Goal: Transaction & Acquisition: Purchase product/service

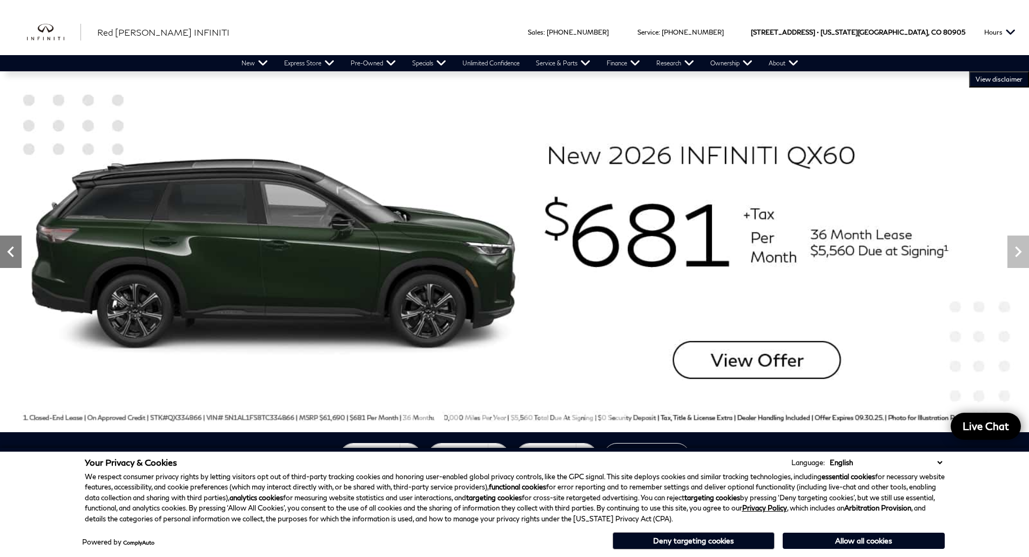
click at [0, 251] on icon "Previous" at bounding box center [11, 252] width 22 height 22
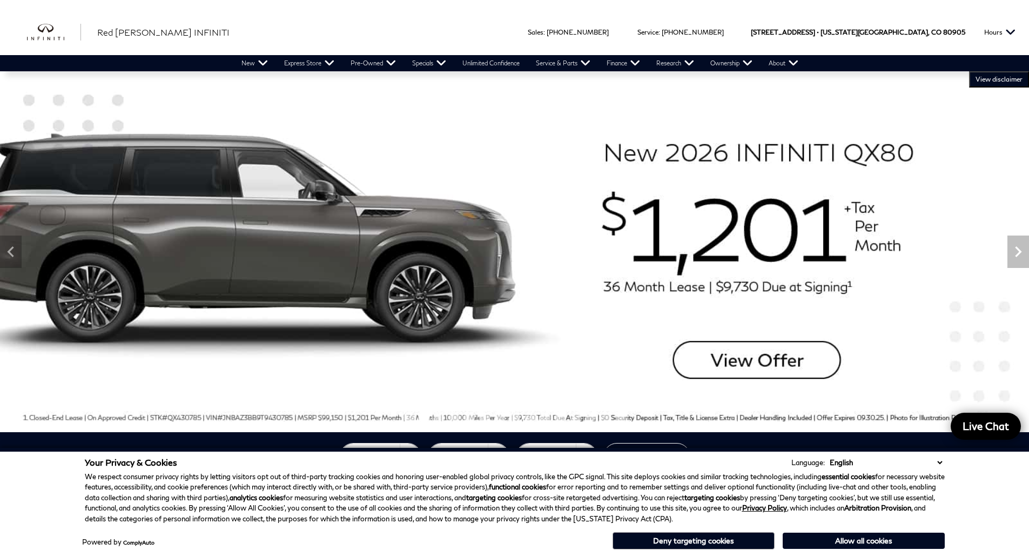
click at [768, 361] on img at bounding box center [514, 251] width 1029 height 360
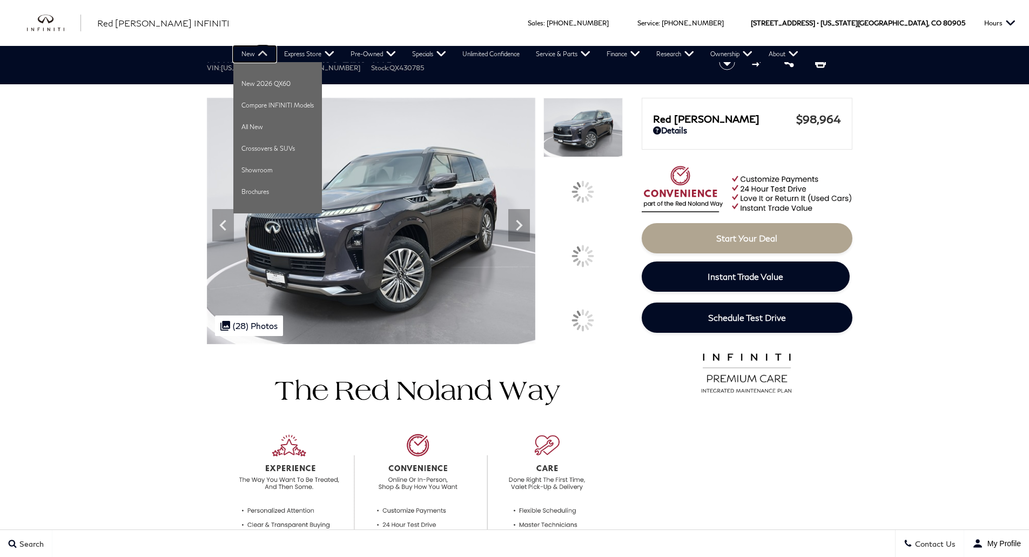
click at [246, 55] on link "New" at bounding box center [254, 54] width 43 height 16
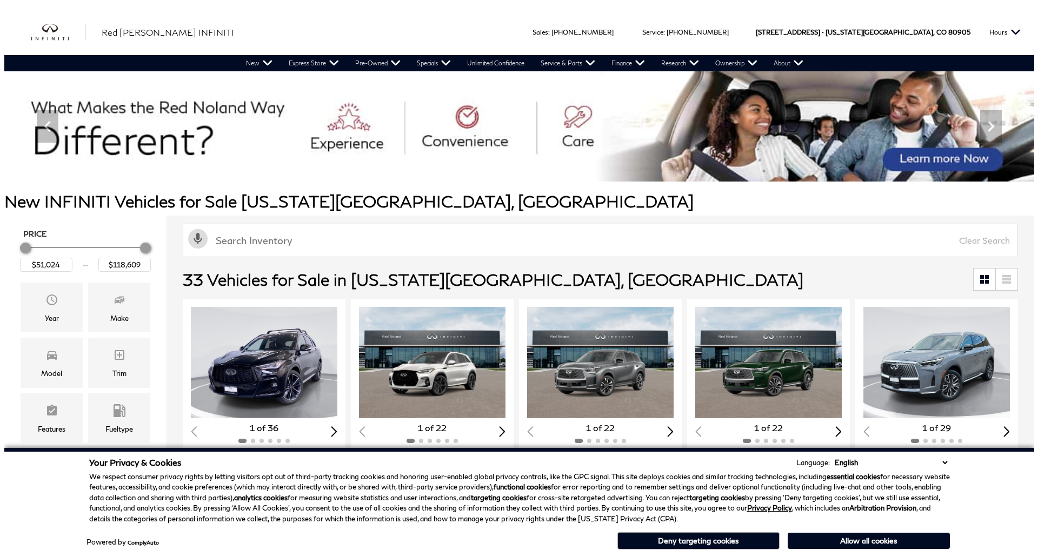
scroll to position [71, 0]
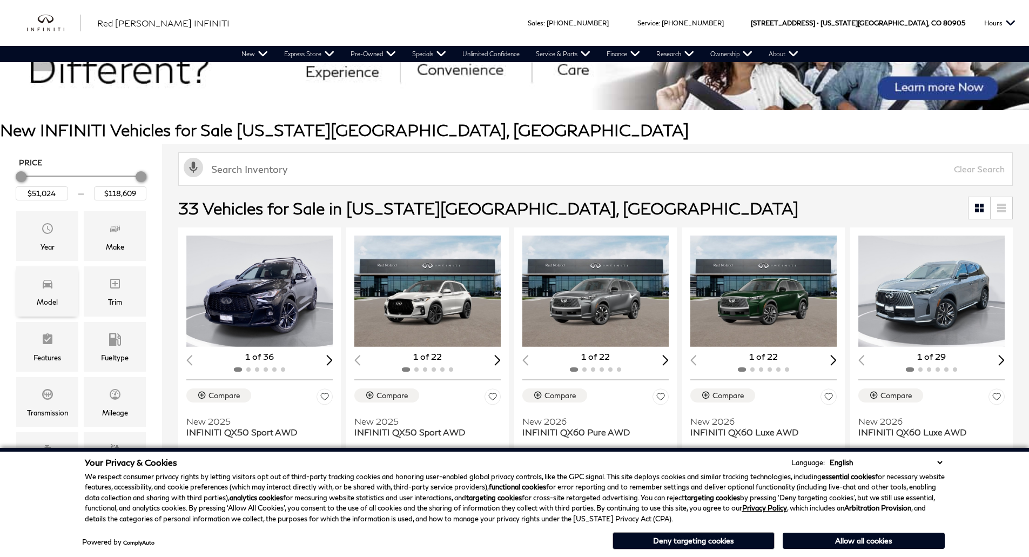
click at [44, 305] on div "Model" at bounding box center [47, 302] width 21 height 12
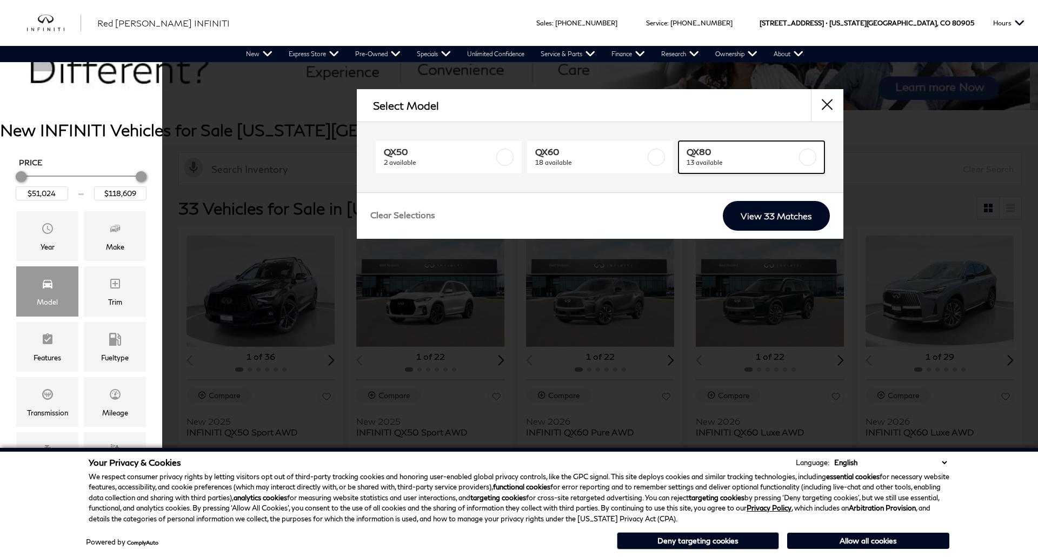
click at [759, 144] on link "QX80 13 available" at bounding box center [751, 157] width 146 height 32
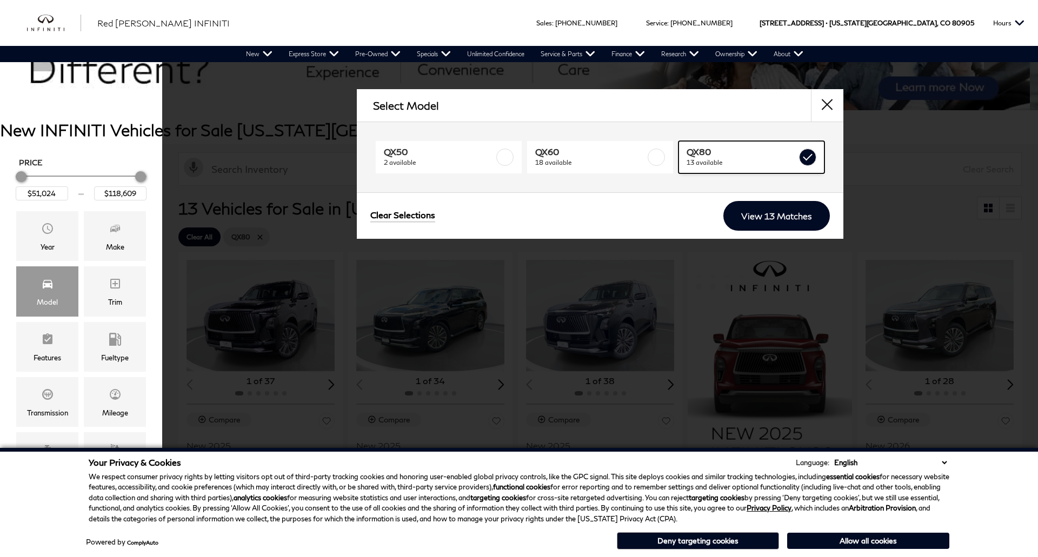
type input "$81,389"
checkbox input "true"
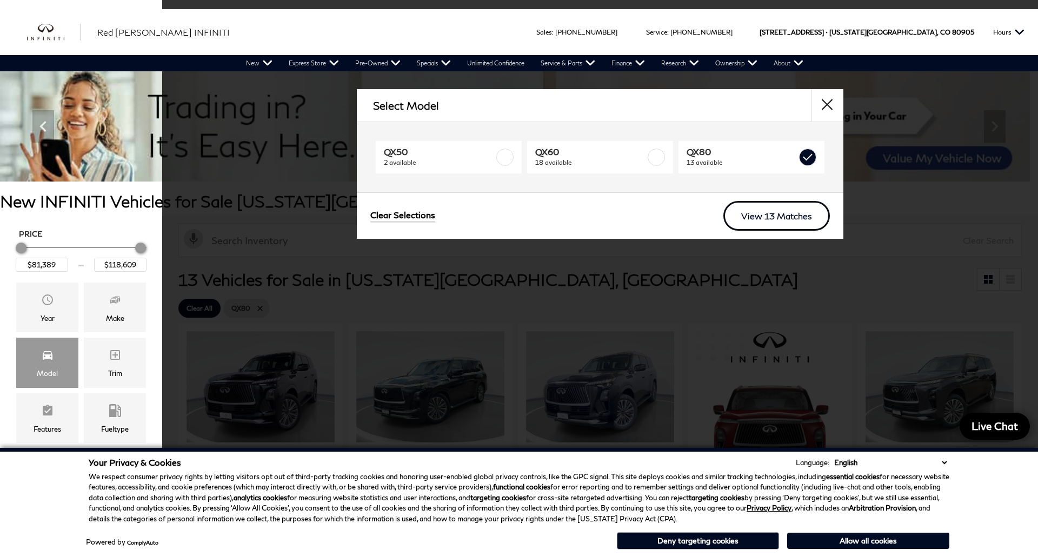
click at [769, 213] on link "View 13 Matches" at bounding box center [776, 216] width 106 height 30
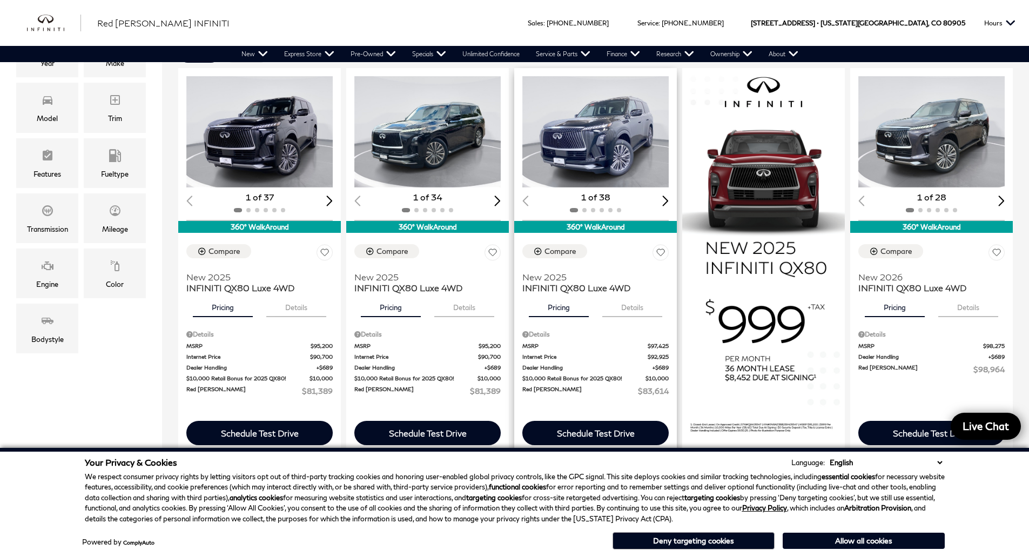
scroll to position [254, 0]
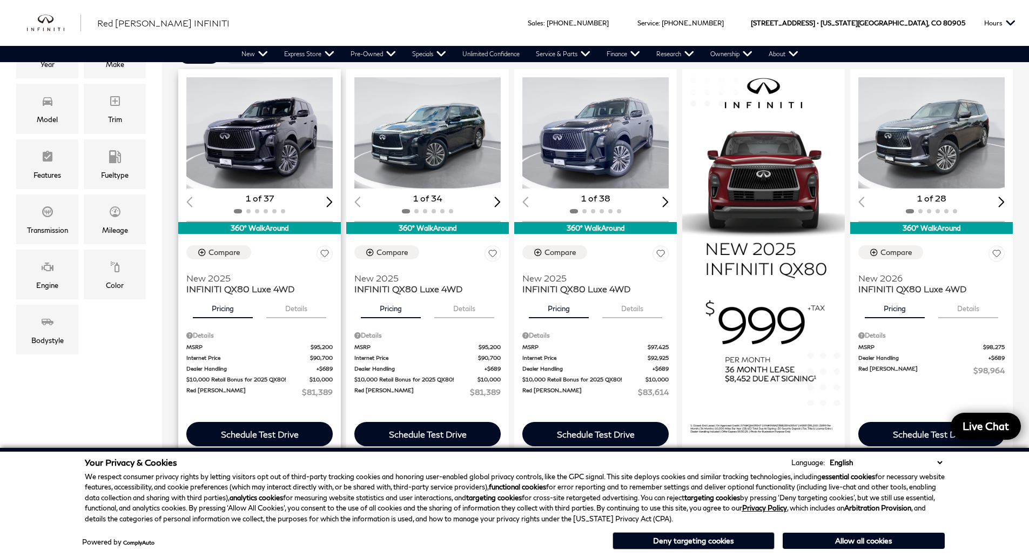
click at [331, 205] on div "Next slide" at bounding box center [329, 202] width 6 height 10
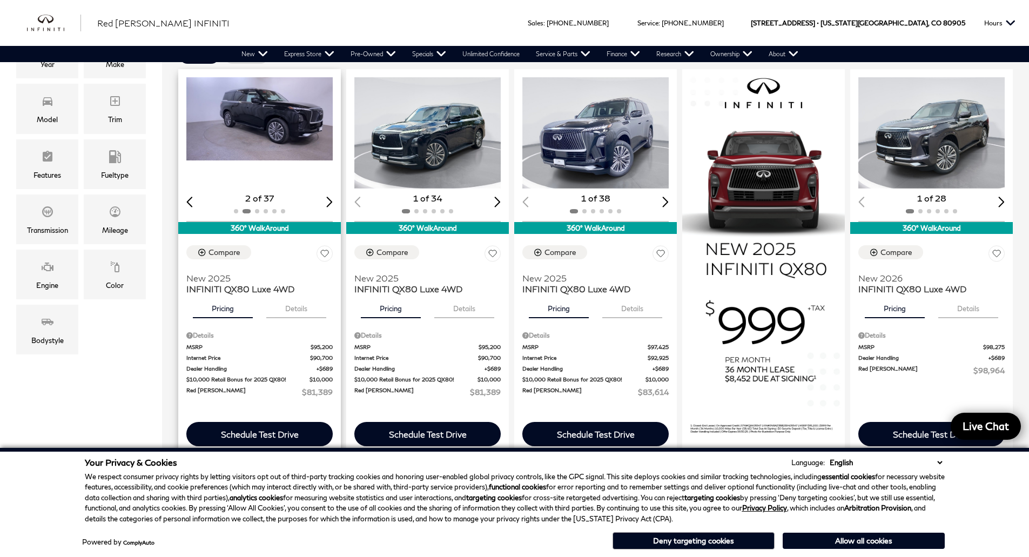
click at [331, 205] on div "Next slide" at bounding box center [329, 202] width 6 height 10
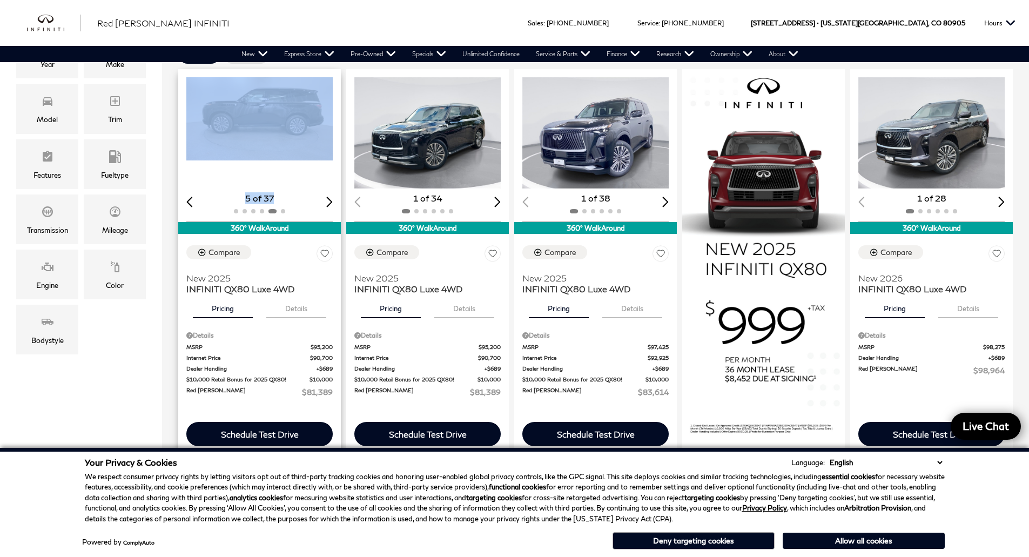
click at [331, 205] on div "Next slide" at bounding box center [329, 202] width 6 height 10
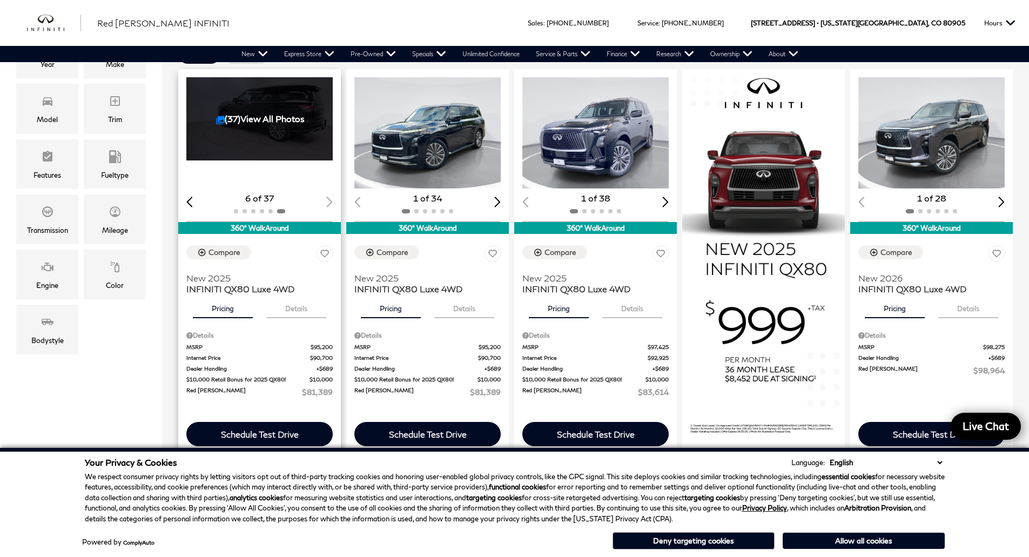
click at [331, 205] on div at bounding box center [259, 211] width 146 height 12
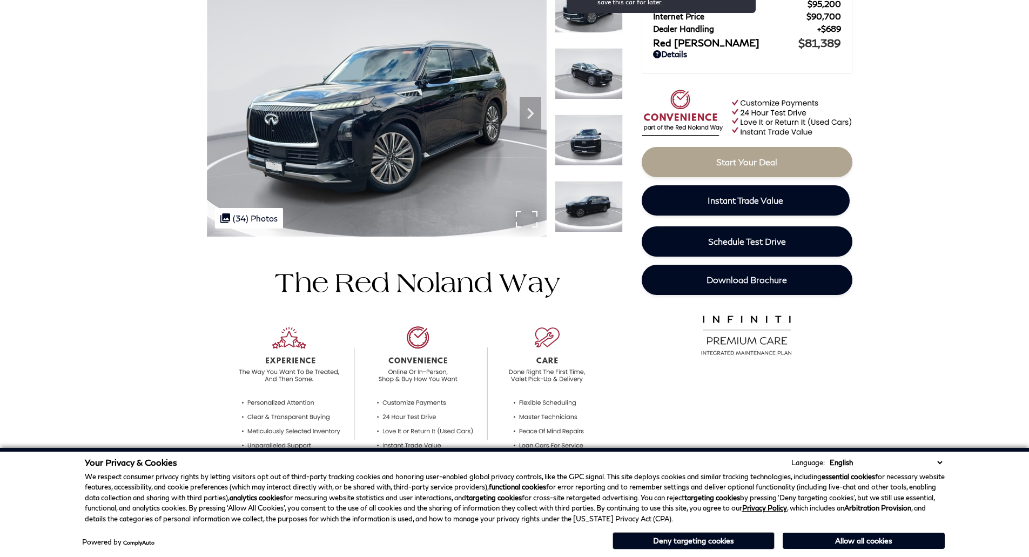
scroll to position [22, 0]
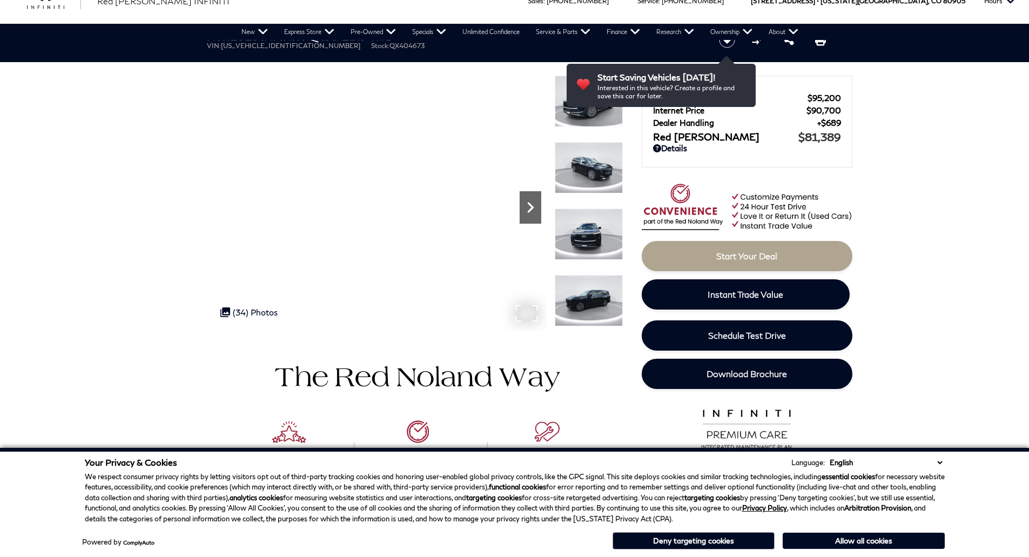
click at [530, 193] on div "Next" at bounding box center [531, 207] width 22 height 32
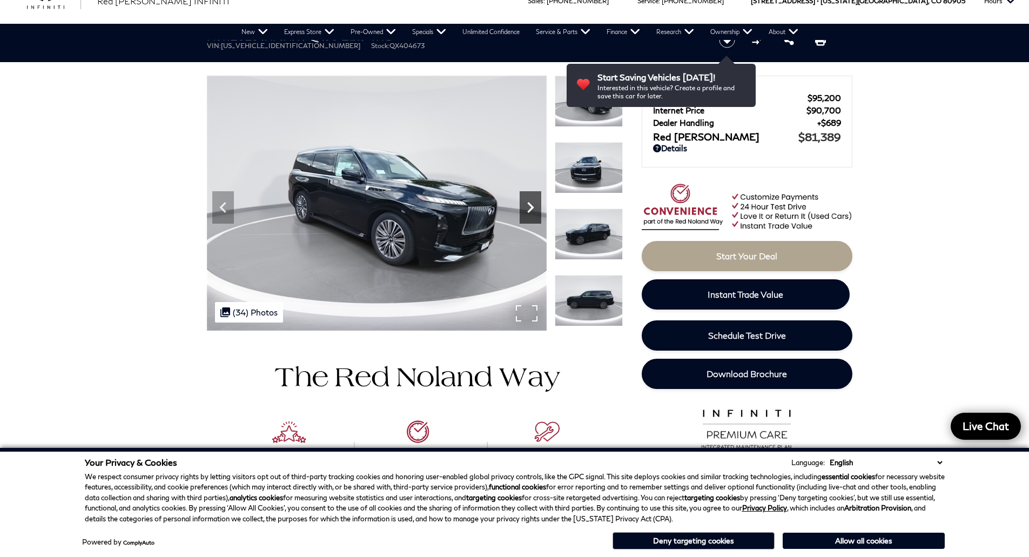
click at [530, 193] on div "Next" at bounding box center [531, 207] width 22 height 32
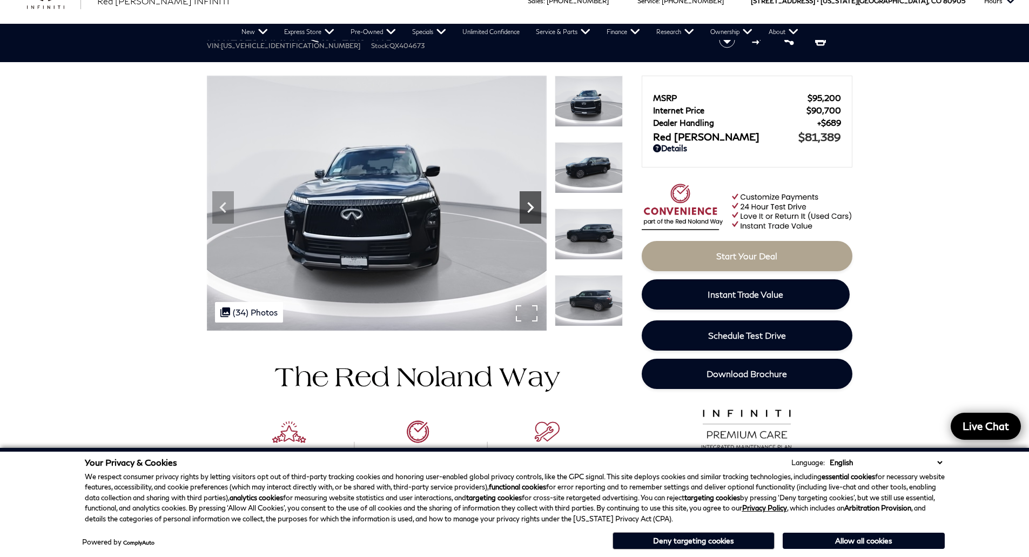
click at [530, 193] on div "Next" at bounding box center [531, 207] width 22 height 32
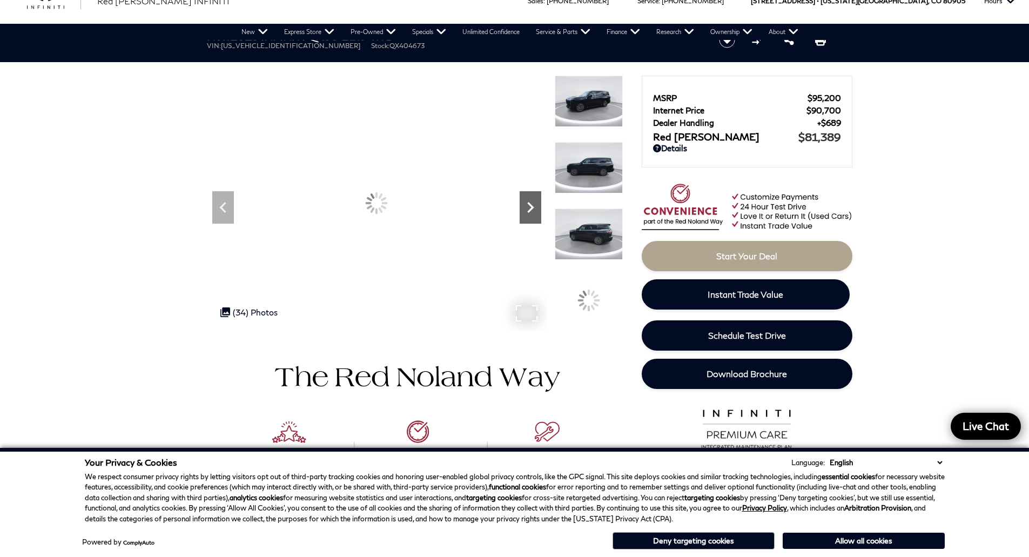
click at [530, 193] on div "Next" at bounding box center [531, 207] width 22 height 32
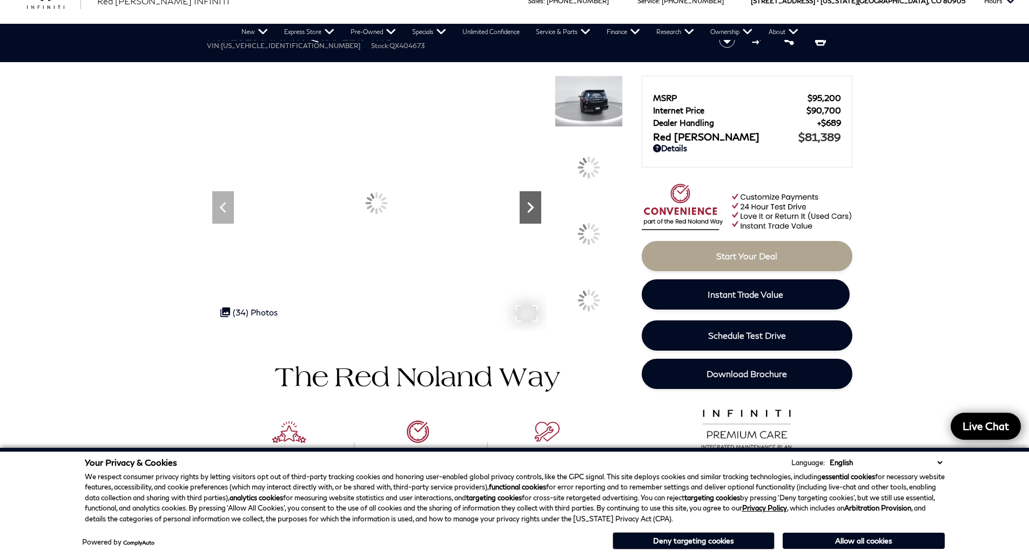
click at [530, 193] on div "Next" at bounding box center [531, 207] width 22 height 32
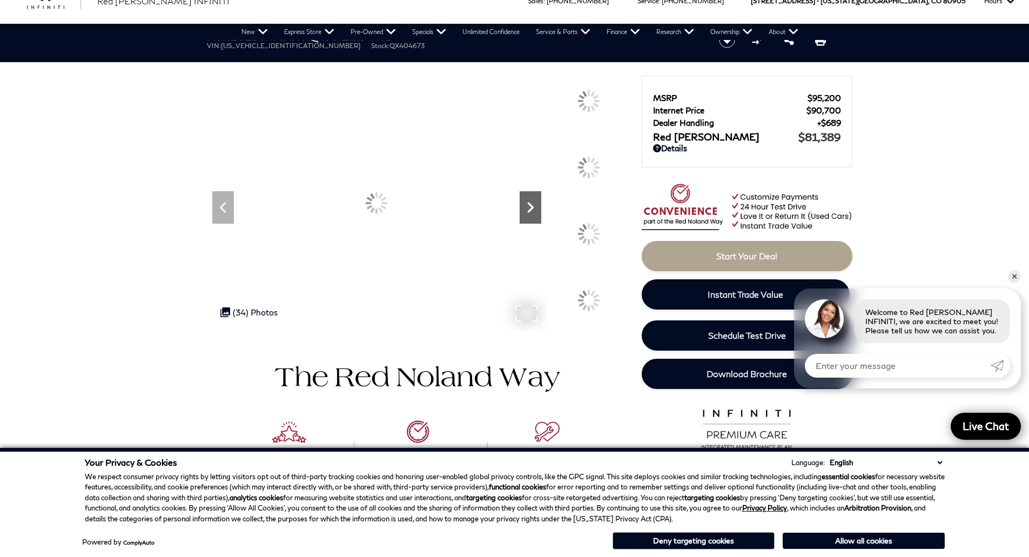
click at [530, 193] on div "Next" at bounding box center [531, 207] width 22 height 32
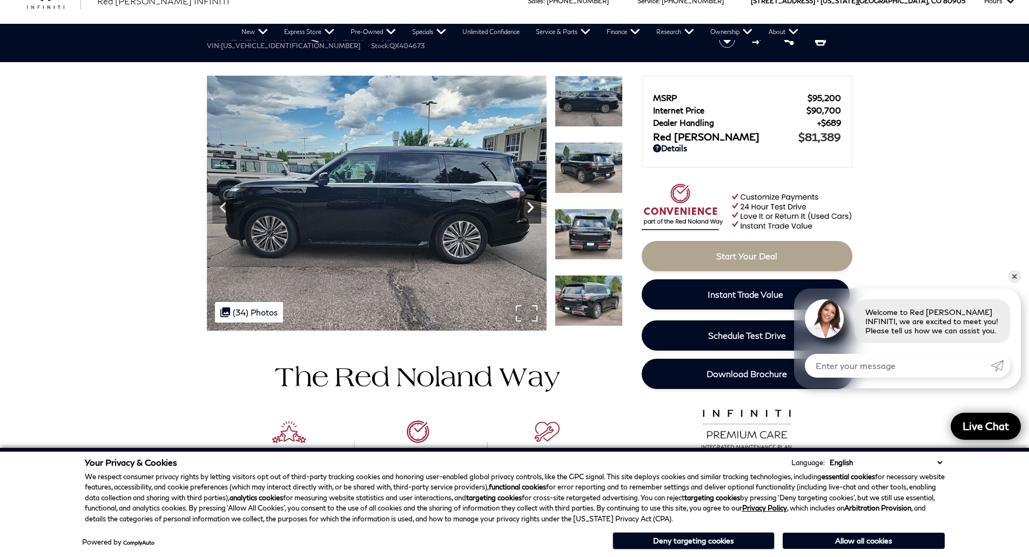
click at [530, 193] on div "Next" at bounding box center [531, 207] width 22 height 32
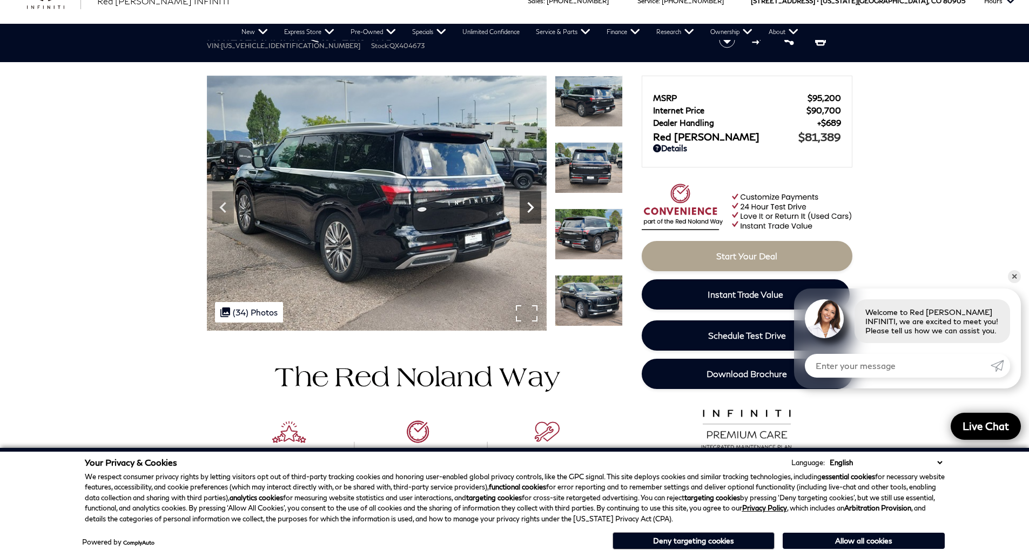
click at [530, 193] on div "Next" at bounding box center [531, 207] width 22 height 32
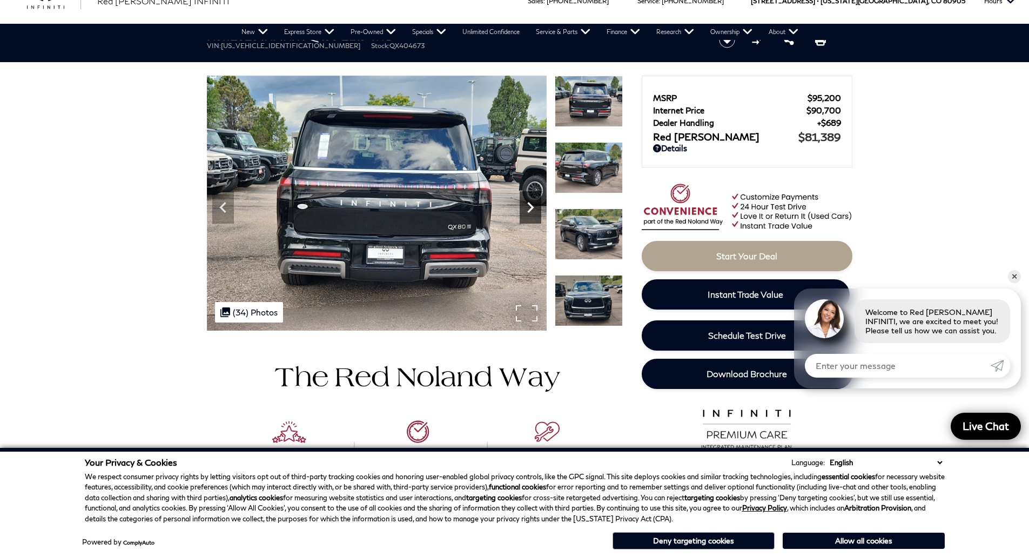
click at [530, 193] on div "Next" at bounding box center [531, 207] width 22 height 32
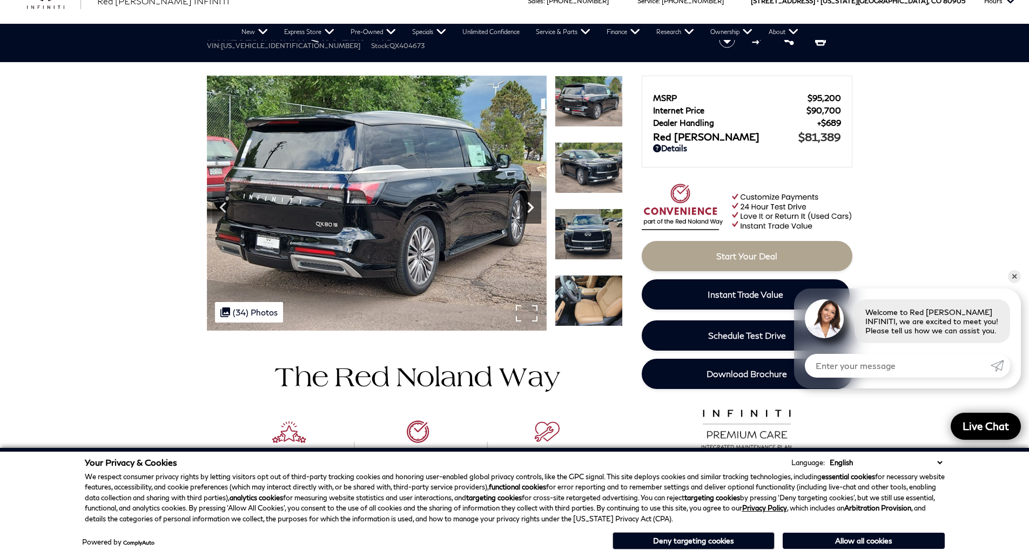
click at [530, 193] on div "Next" at bounding box center [531, 207] width 22 height 32
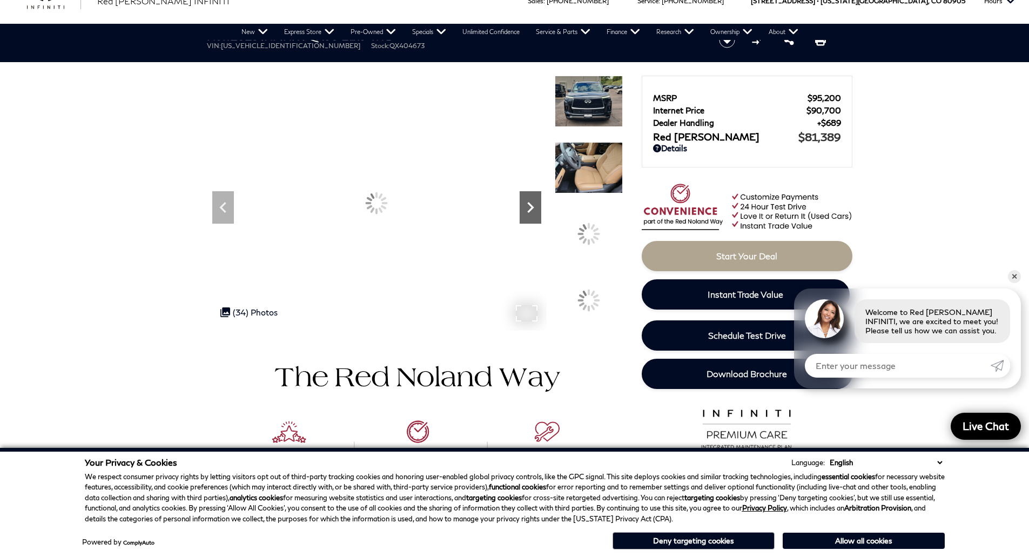
click at [530, 193] on div "Next" at bounding box center [531, 207] width 22 height 32
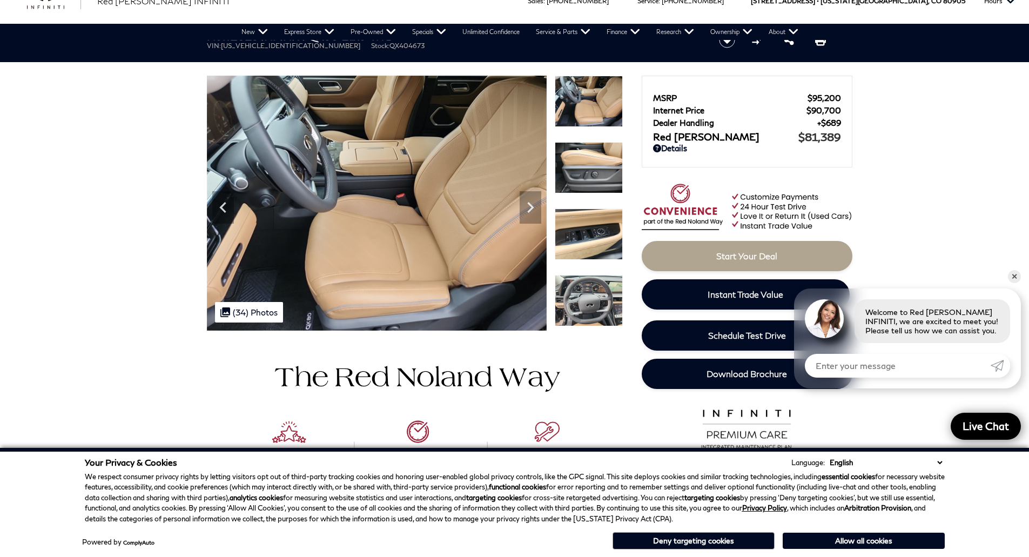
click at [591, 96] on img at bounding box center [589, 101] width 68 height 51
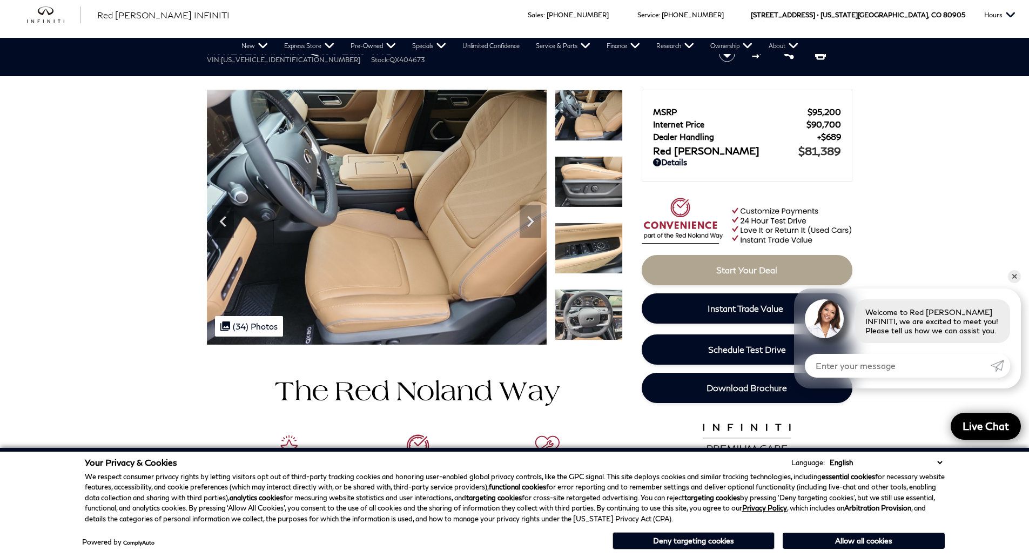
scroll to position [0, 0]
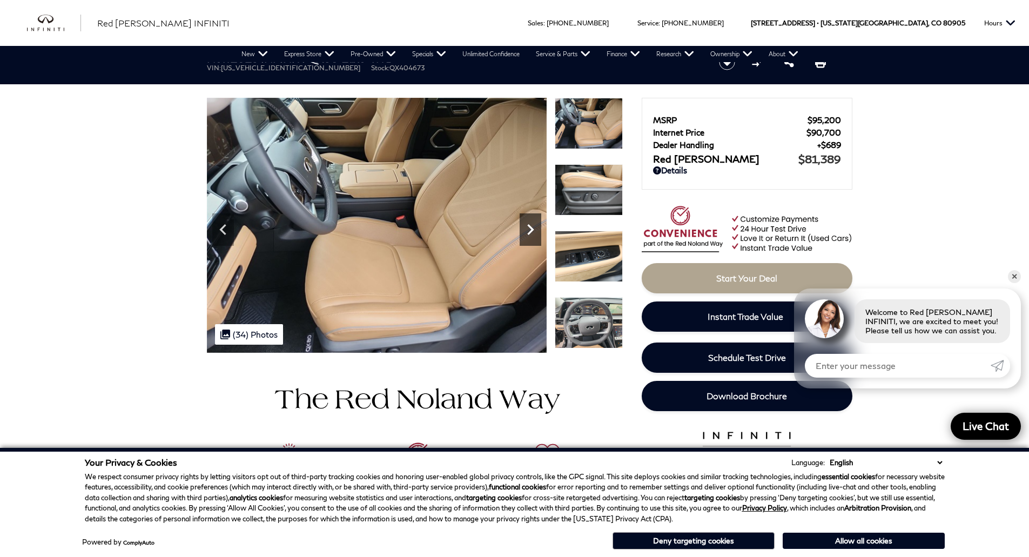
click at [529, 225] on icon "Next" at bounding box center [530, 229] width 6 height 11
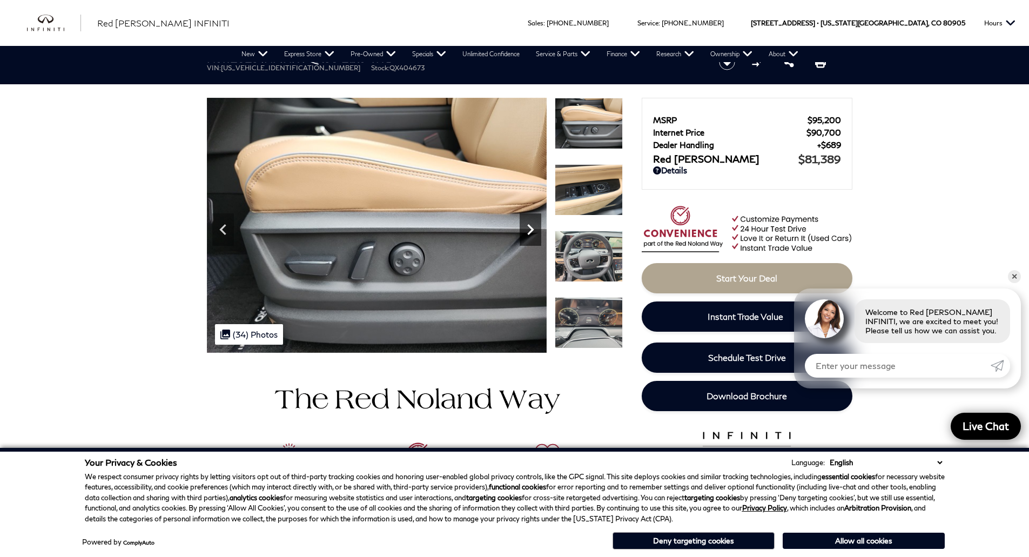
click at [533, 232] on icon "Next" at bounding box center [531, 230] width 22 height 22
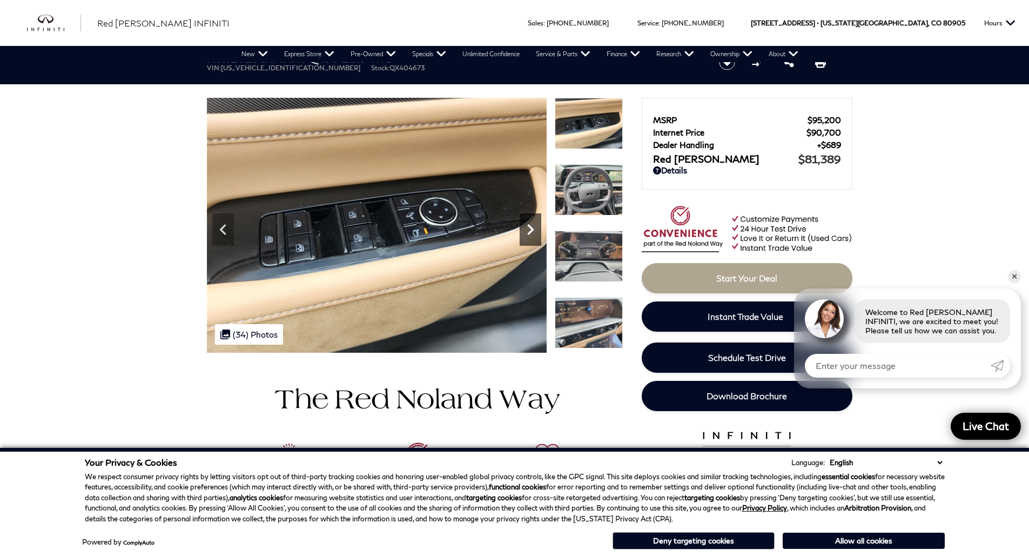
click at [533, 232] on icon "Next" at bounding box center [531, 230] width 22 height 22
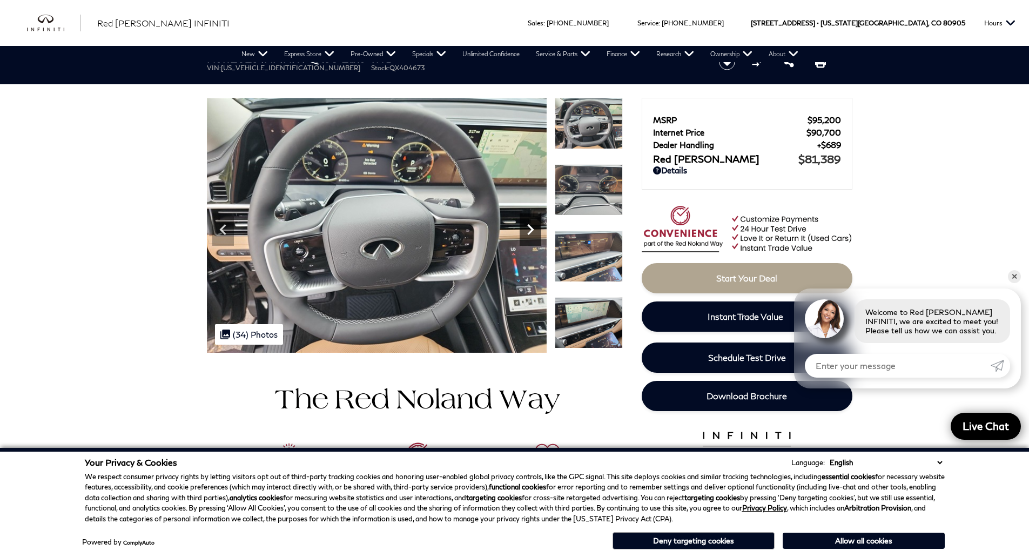
click at [533, 232] on icon "Next" at bounding box center [531, 230] width 22 height 22
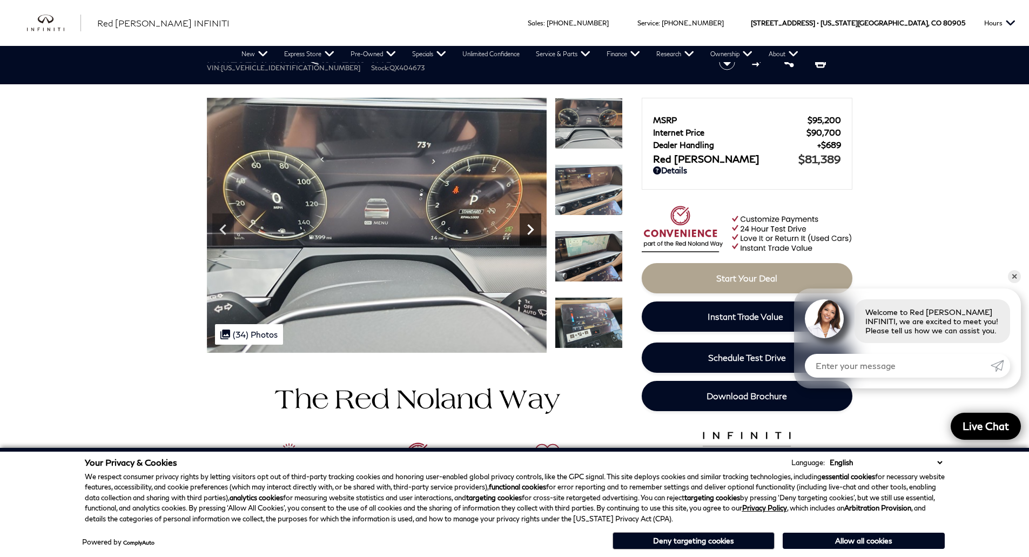
click at [533, 232] on icon "Next" at bounding box center [531, 230] width 22 height 22
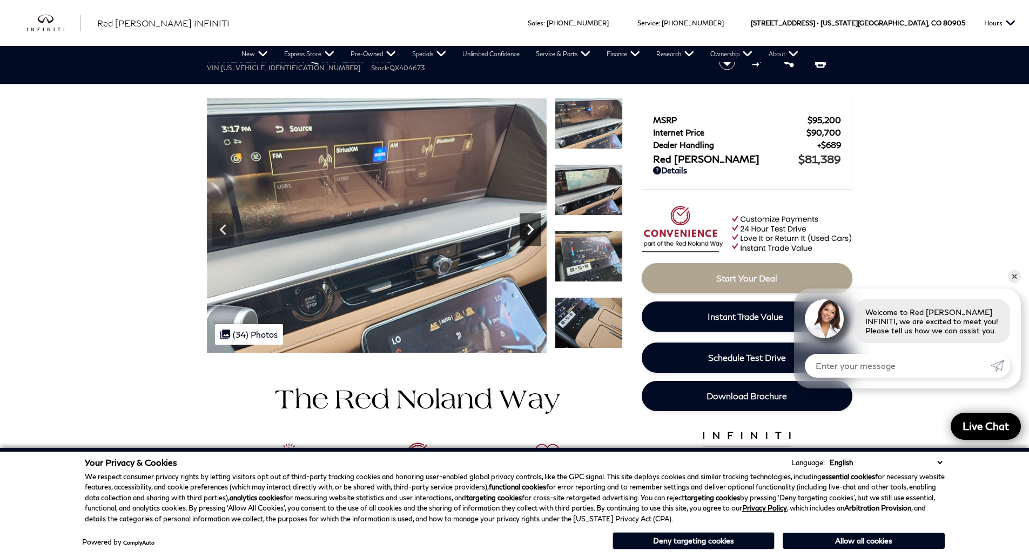
click at [533, 232] on icon "Next" at bounding box center [531, 230] width 22 height 22
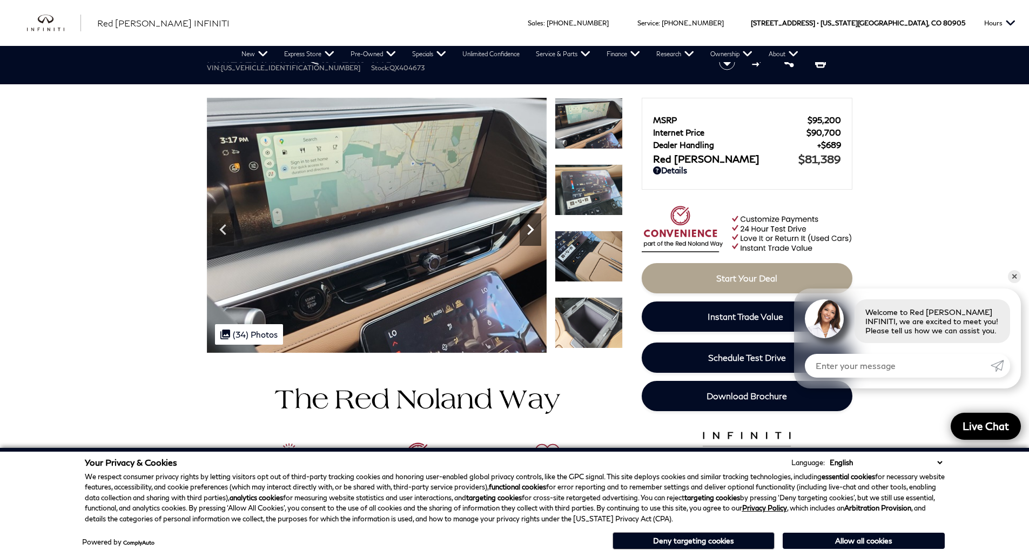
click at [533, 232] on icon "Next" at bounding box center [531, 230] width 22 height 22
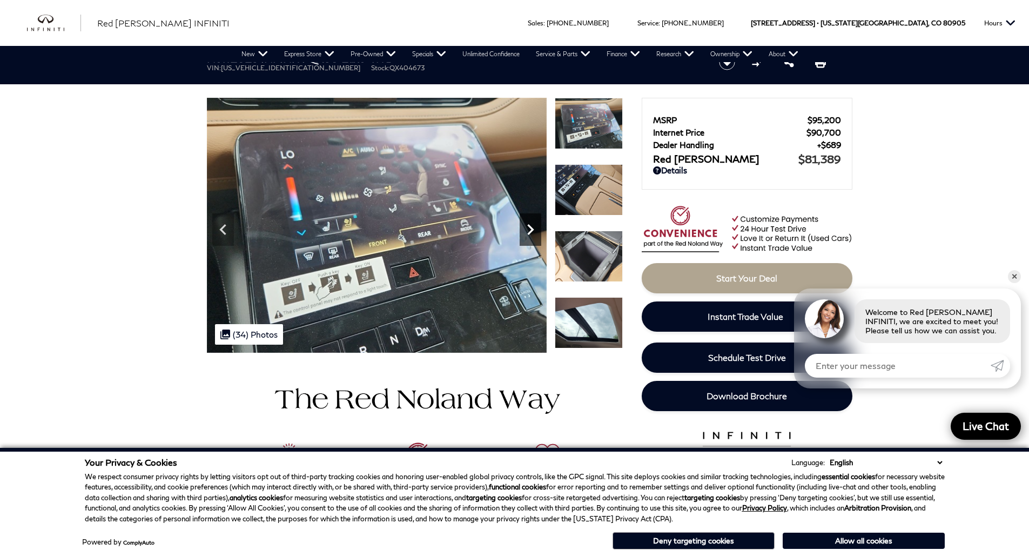
click at [533, 232] on icon "Next" at bounding box center [531, 230] width 22 height 22
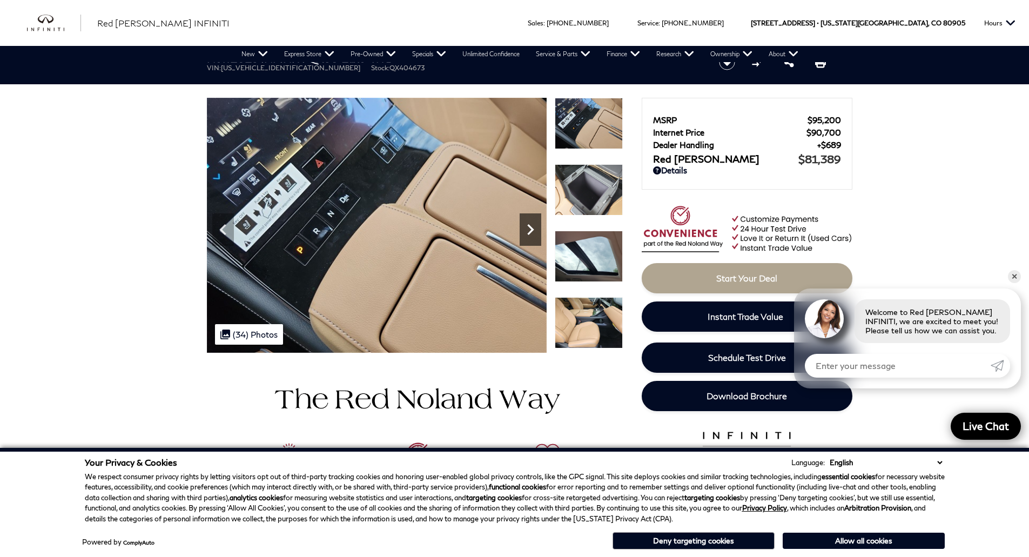
click at [533, 232] on icon "Next" at bounding box center [531, 230] width 22 height 22
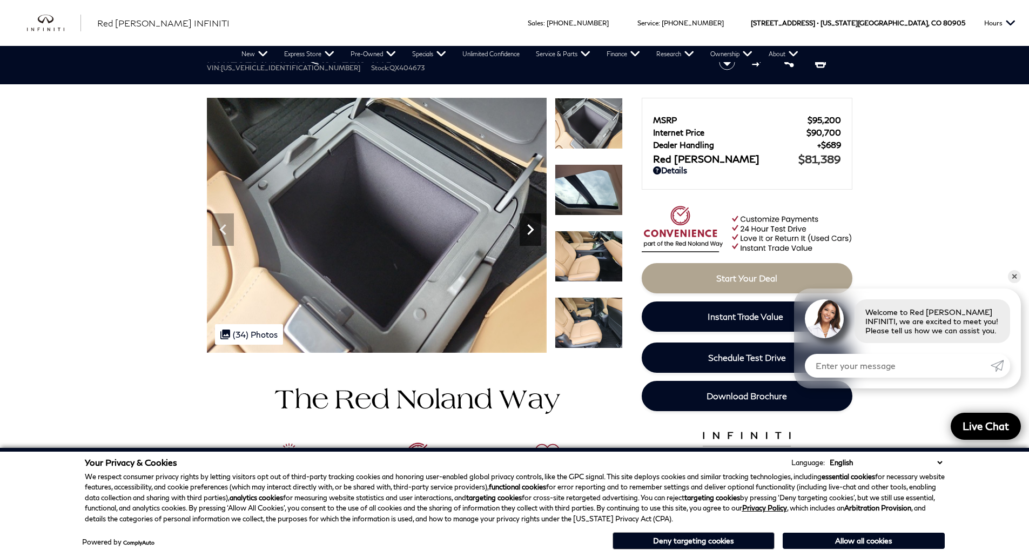
click at [533, 232] on icon "Next" at bounding box center [531, 230] width 22 height 22
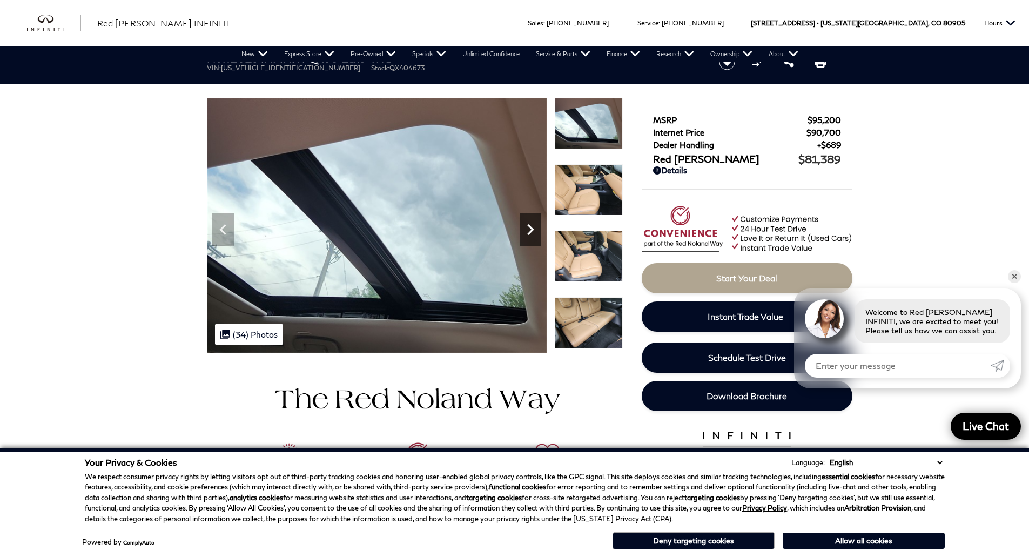
click at [533, 232] on icon "Next" at bounding box center [531, 230] width 22 height 22
